Goal: Complete application form

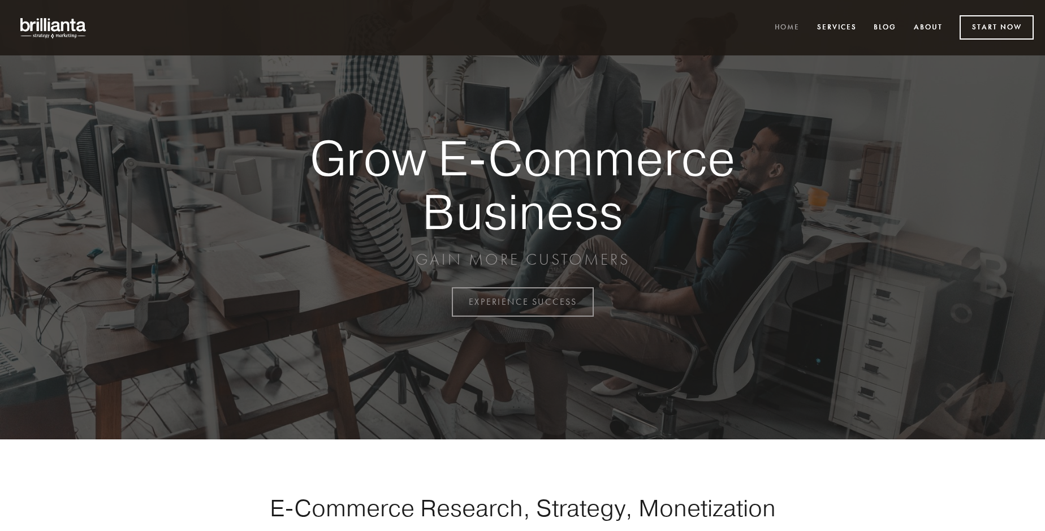
scroll to position [2963, 0]
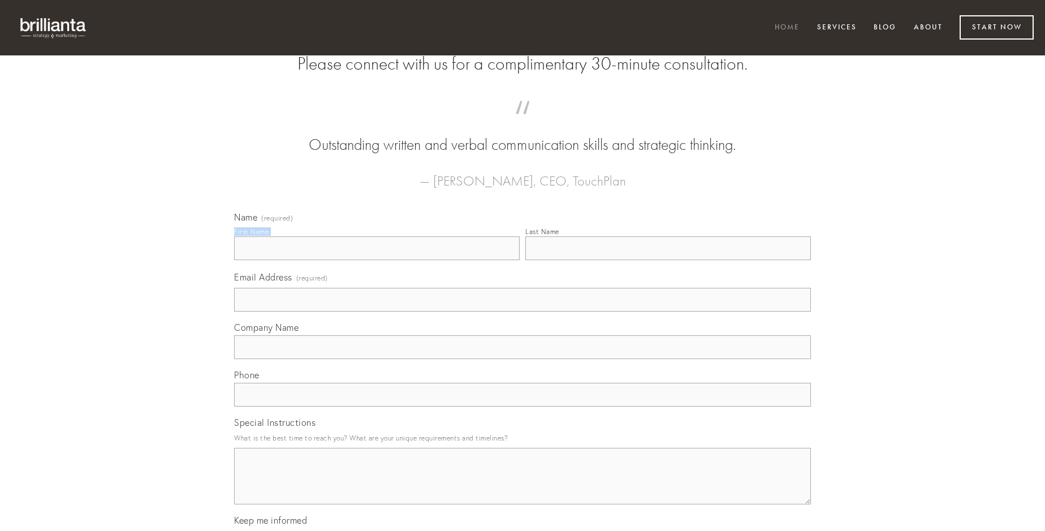
type input "[PERSON_NAME]"
click at [668, 260] on input "Last Name" at bounding box center [667, 248] width 285 height 24
type input "[PERSON_NAME]"
click at [522, 311] on input "Email Address (required)" at bounding box center [522, 300] width 577 height 24
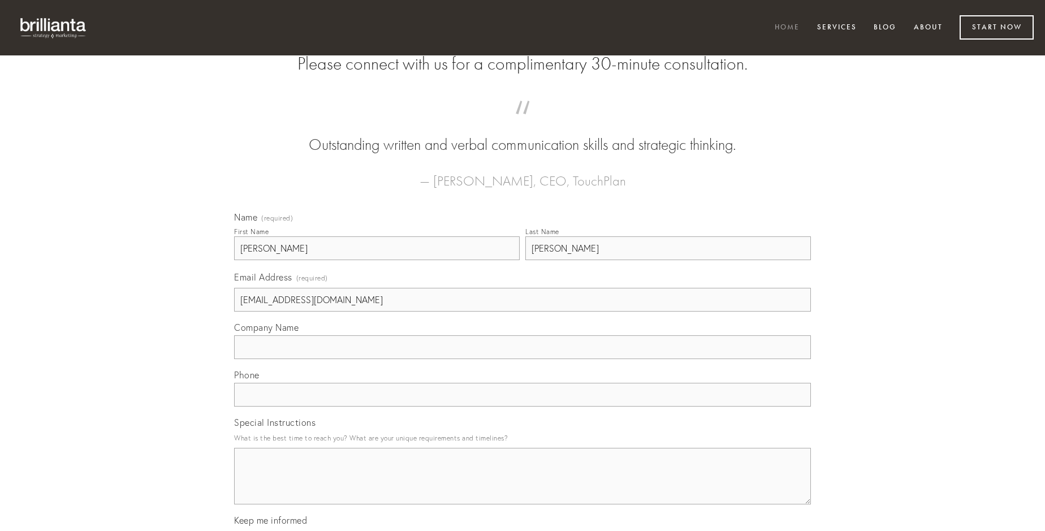
type input "[EMAIL_ADDRESS][DOMAIN_NAME]"
click at [522, 359] on input "Company Name" at bounding box center [522, 347] width 577 height 24
type input "vos"
click at [522, 406] on input "text" at bounding box center [522, 395] width 577 height 24
click at [522, 486] on textarea "Special Instructions" at bounding box center [522, 476] width 577 height 57
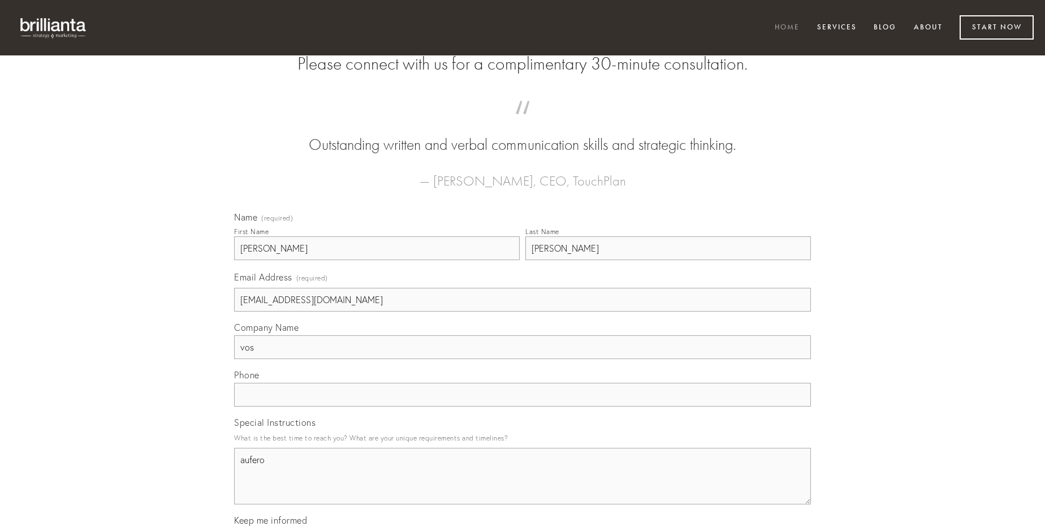
type textarea "aufero"
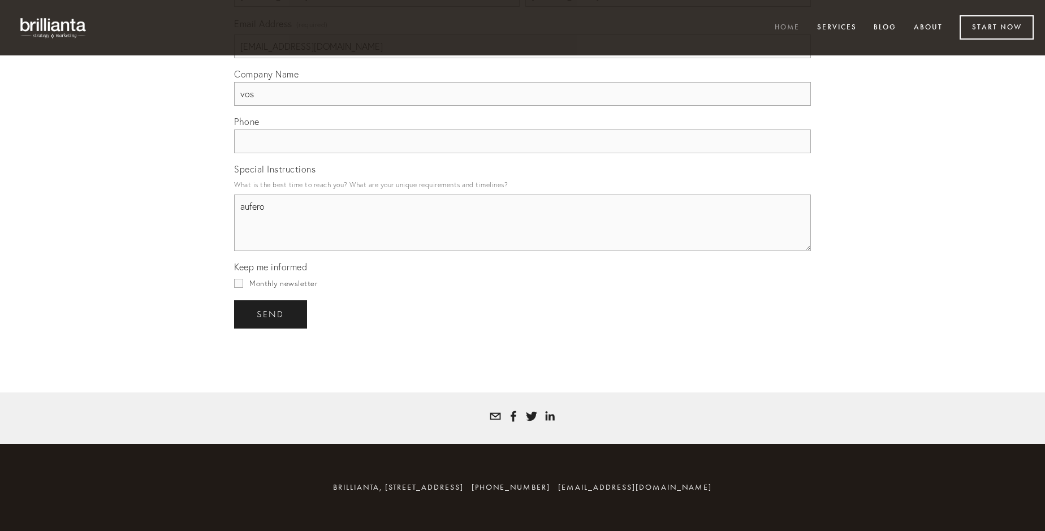
click at [271, 314] on span "send" at bounding box center [271, 314] width 28 height 10
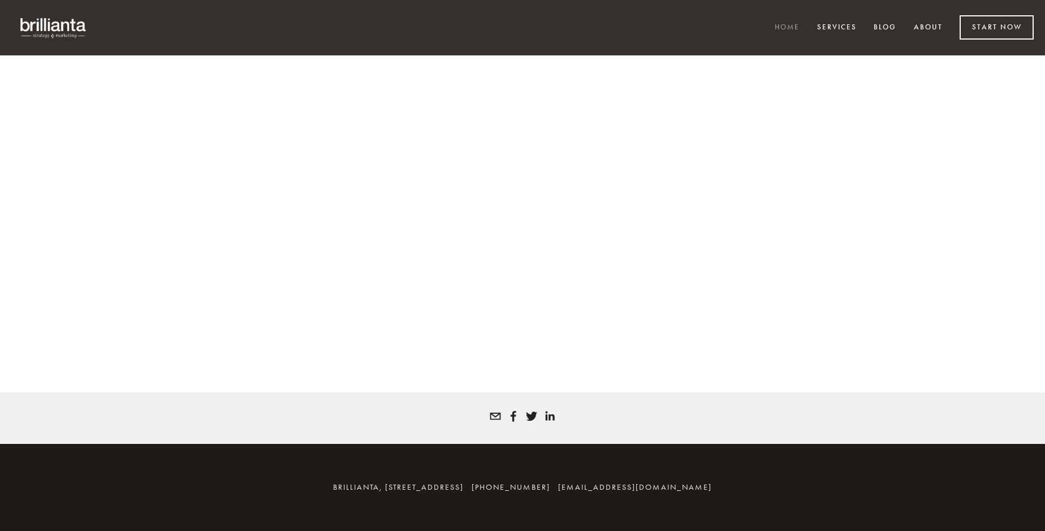
scroll to position [2948, 0]
